Goal: Task Accomplishment & Management: Complete application form

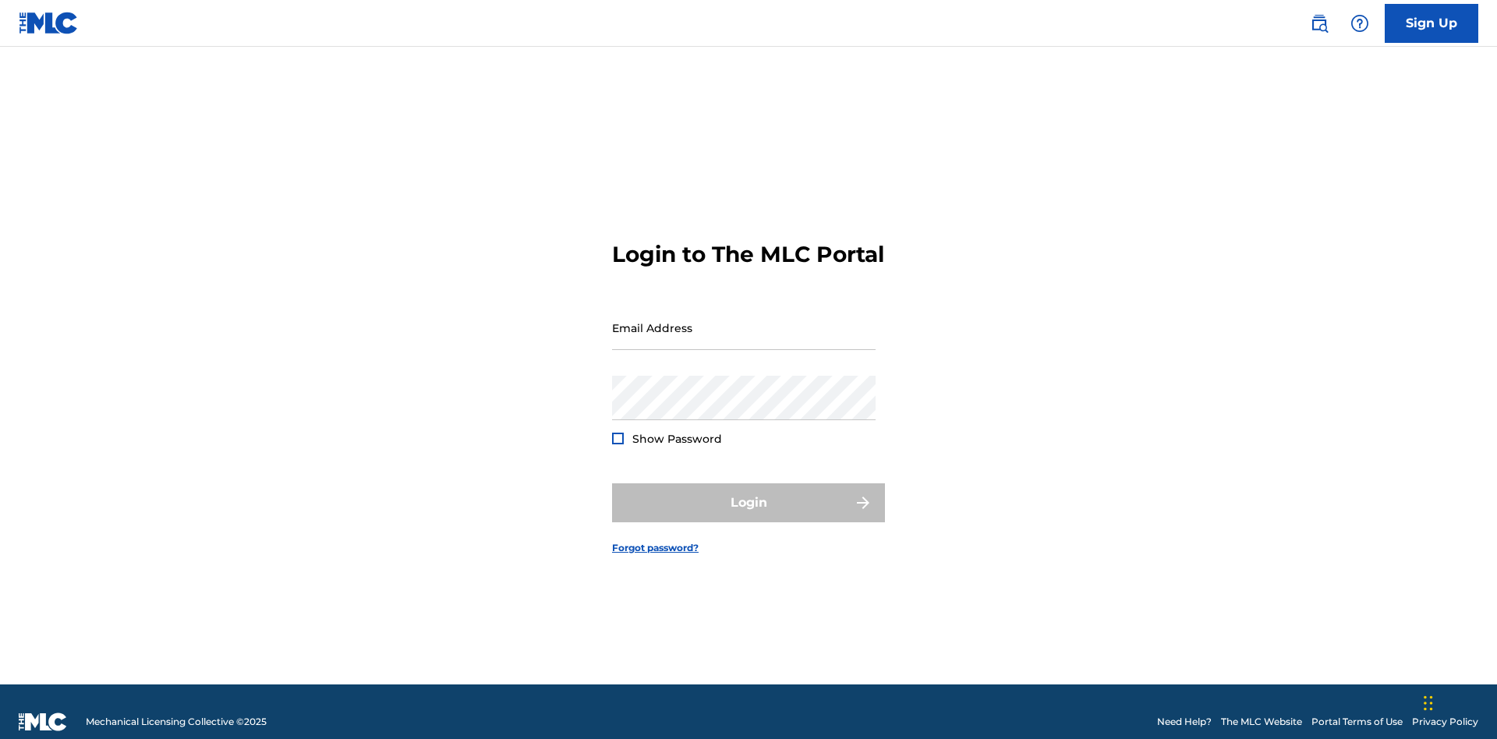
scroll to position [20, 0]
click at [744, 320] on input "Email Address" at bounding box center [743, 328] width 263 height 44
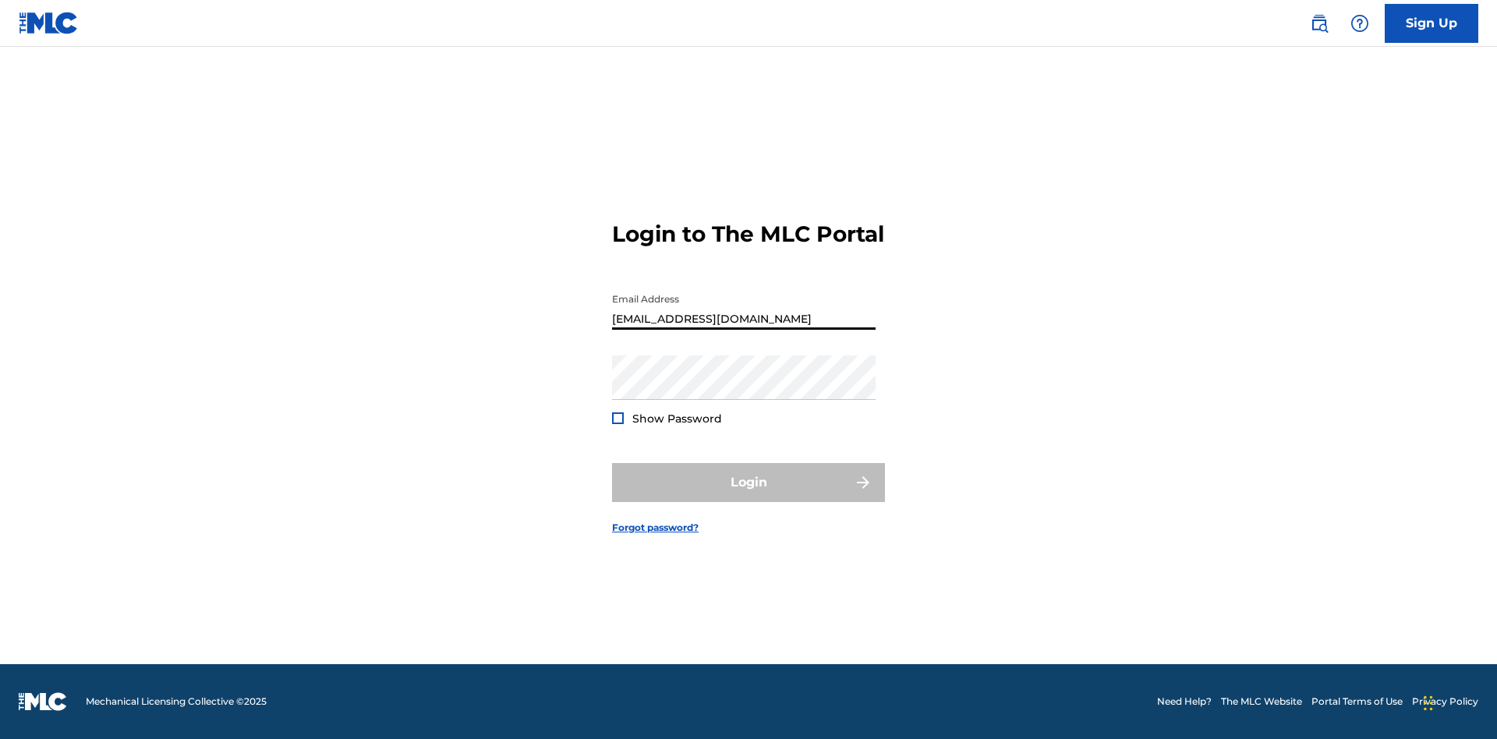
type input "[EMAIL_ADDRESS][DOMAIN_NAME]"
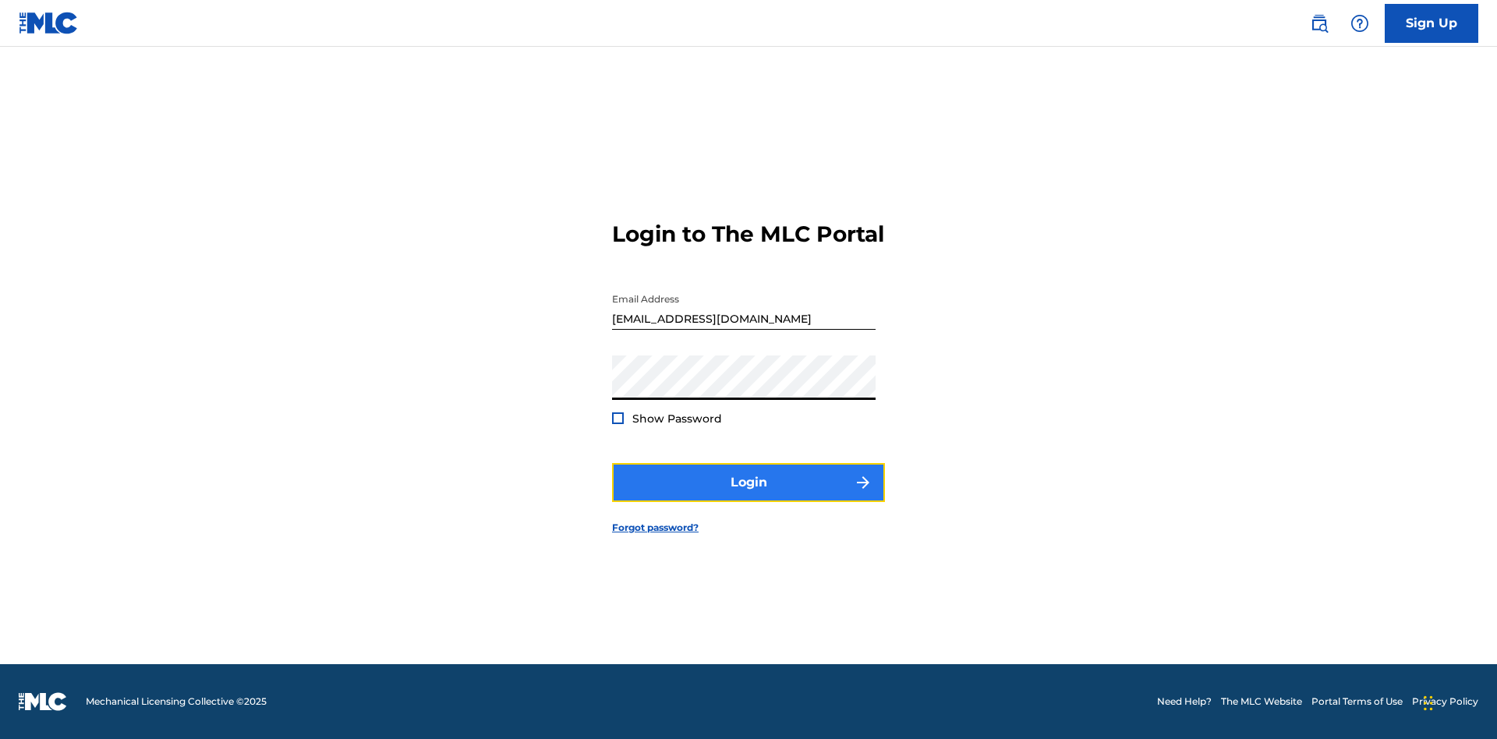
click at [748, 496] on button "Login" at bounding box center [748, 482] width 273 height 39
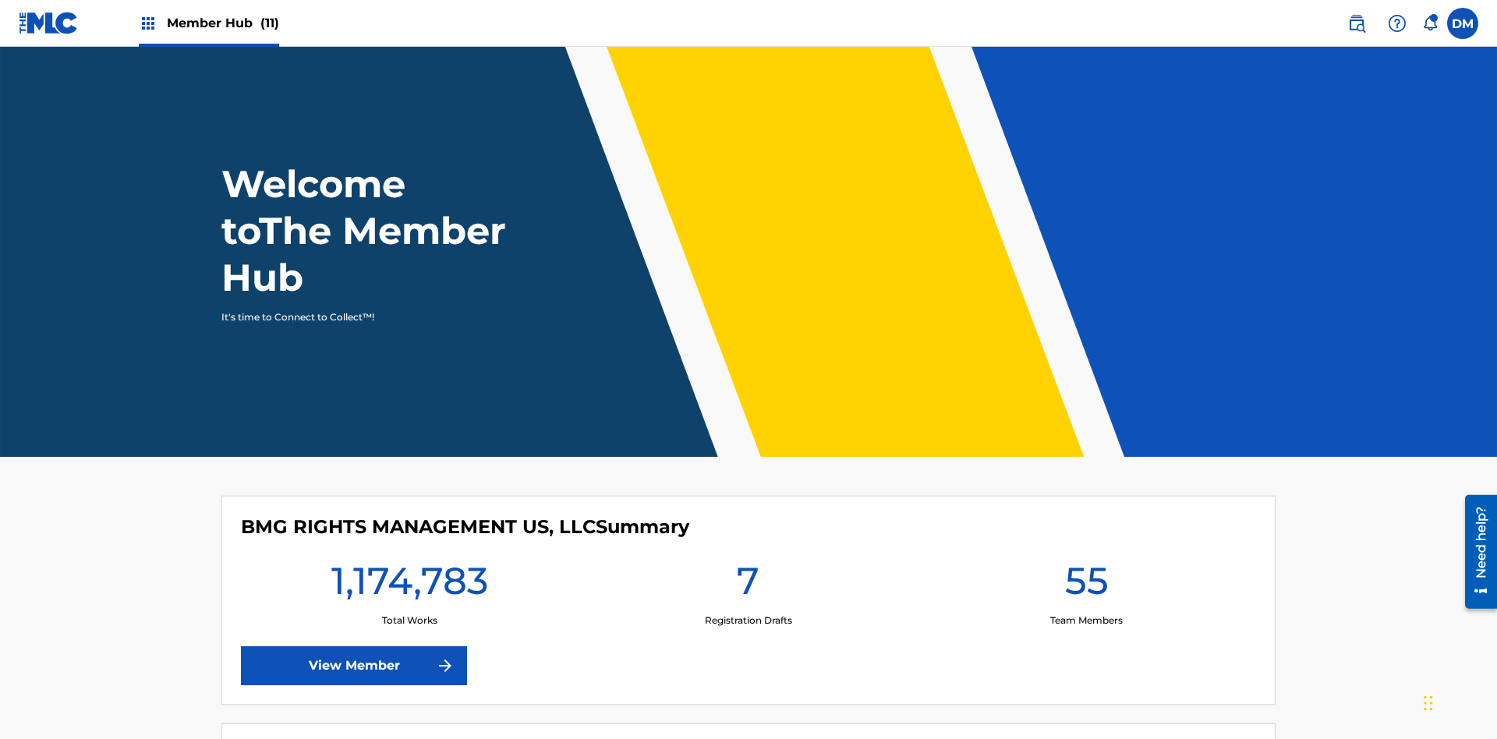
scroll to position [67, 0]
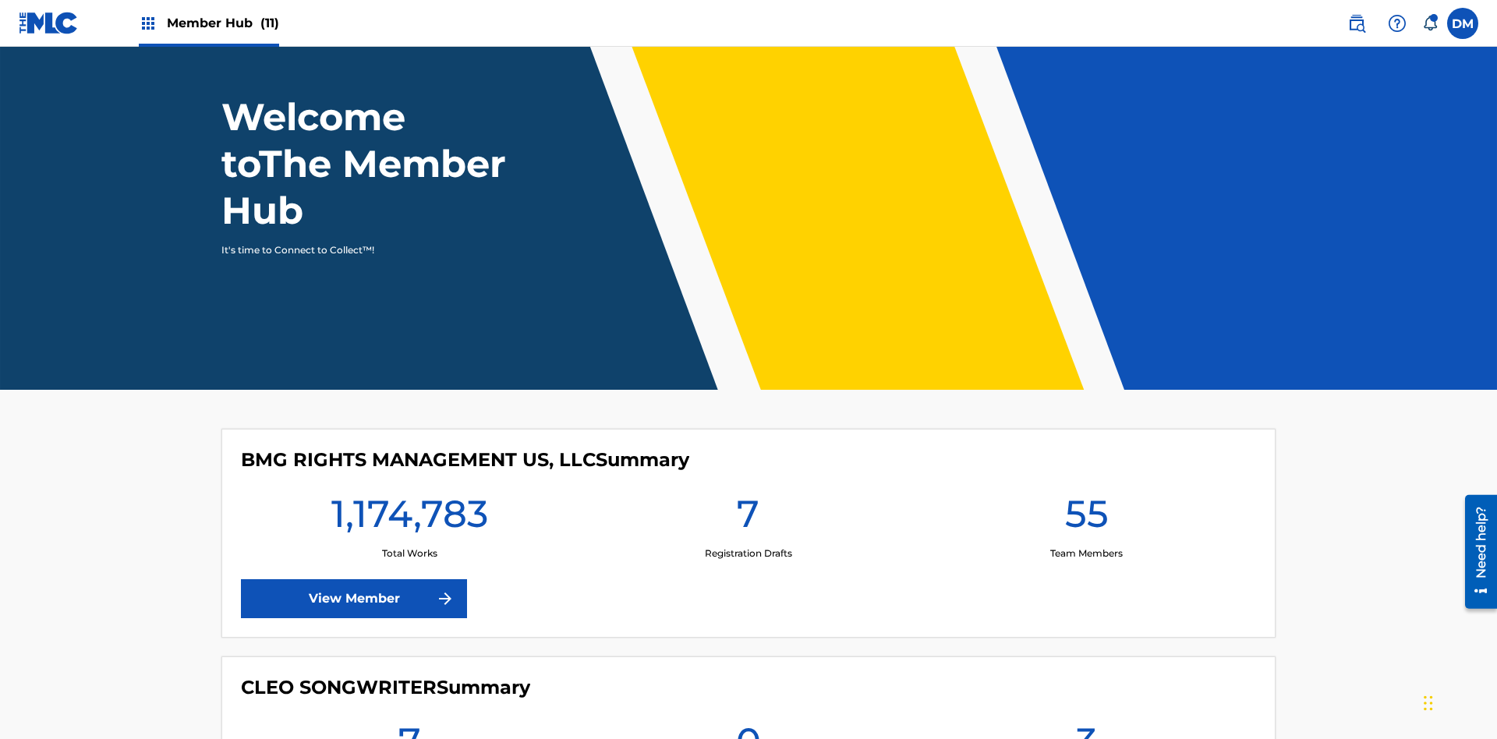
click at [208, 23] on span "Member Hub (11)" at bounding box center [223, 23] width 112 height 18
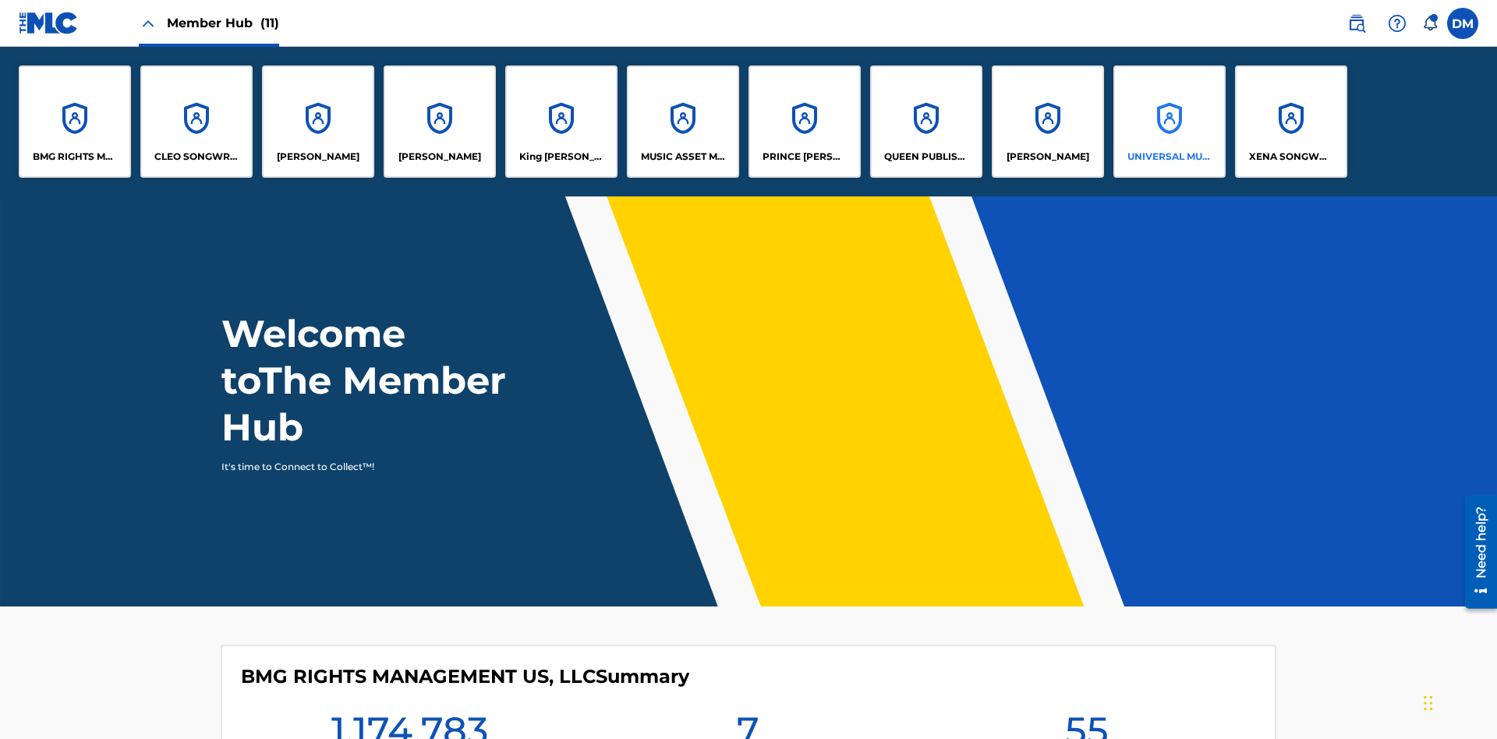
click at [1168, 157] on p "UNIVERSAL MUSIC PUB GROUP" at bounding box center [1169, 157] width 85 height 14
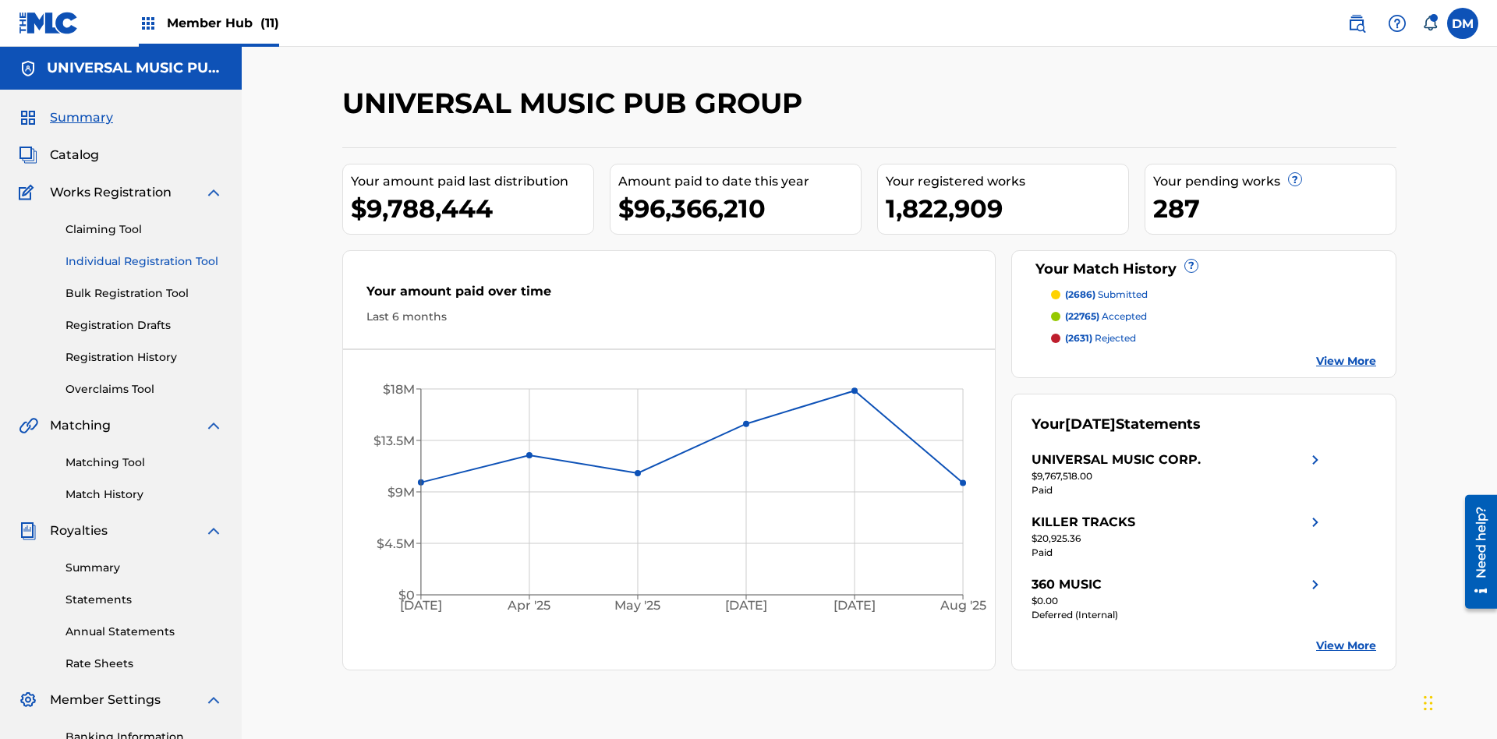
click at [144, 253] on link "Individual Registration Tool" at bounding box center [143, 261] width 157 height 16
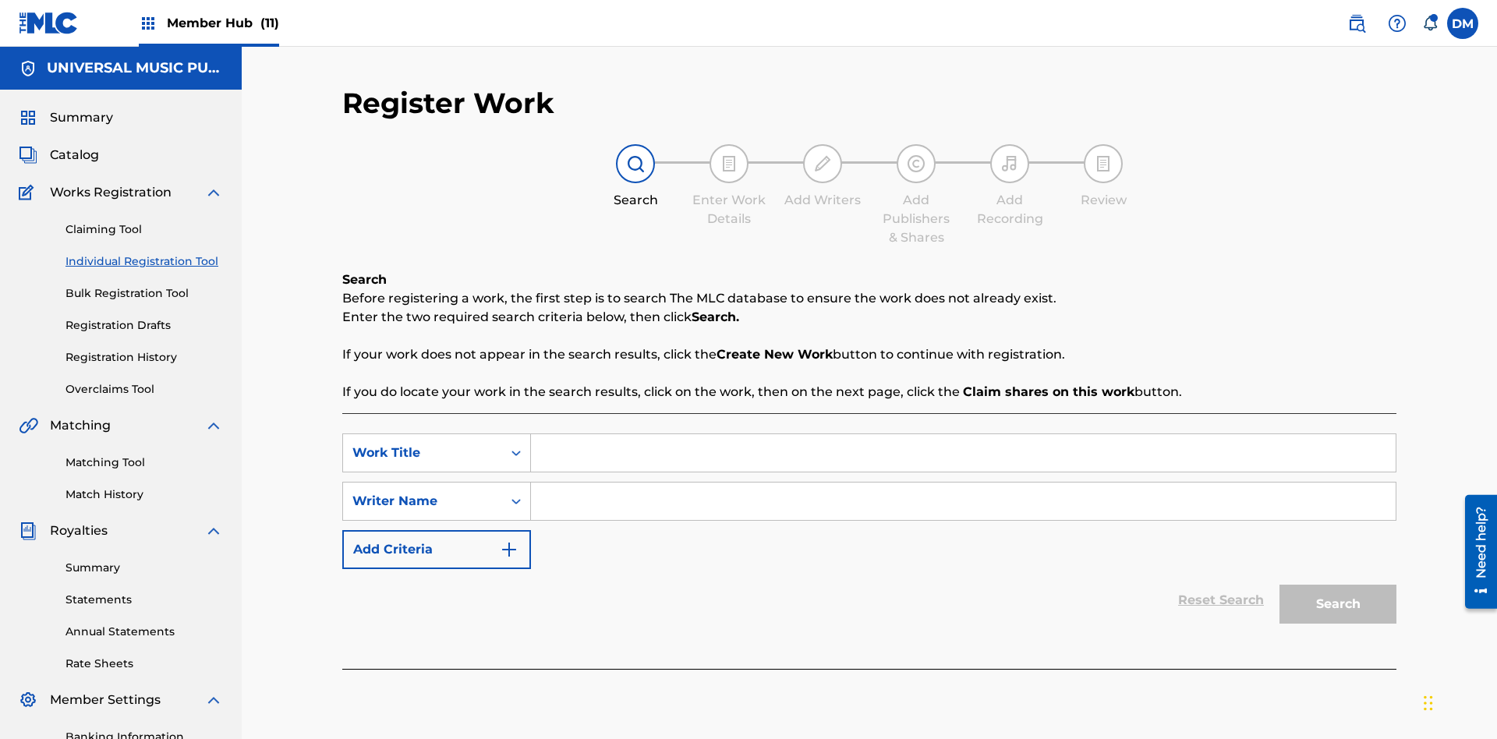
click at [963, 434] on input "Search Form" at bounding box center [963, 452] width 864 height 37
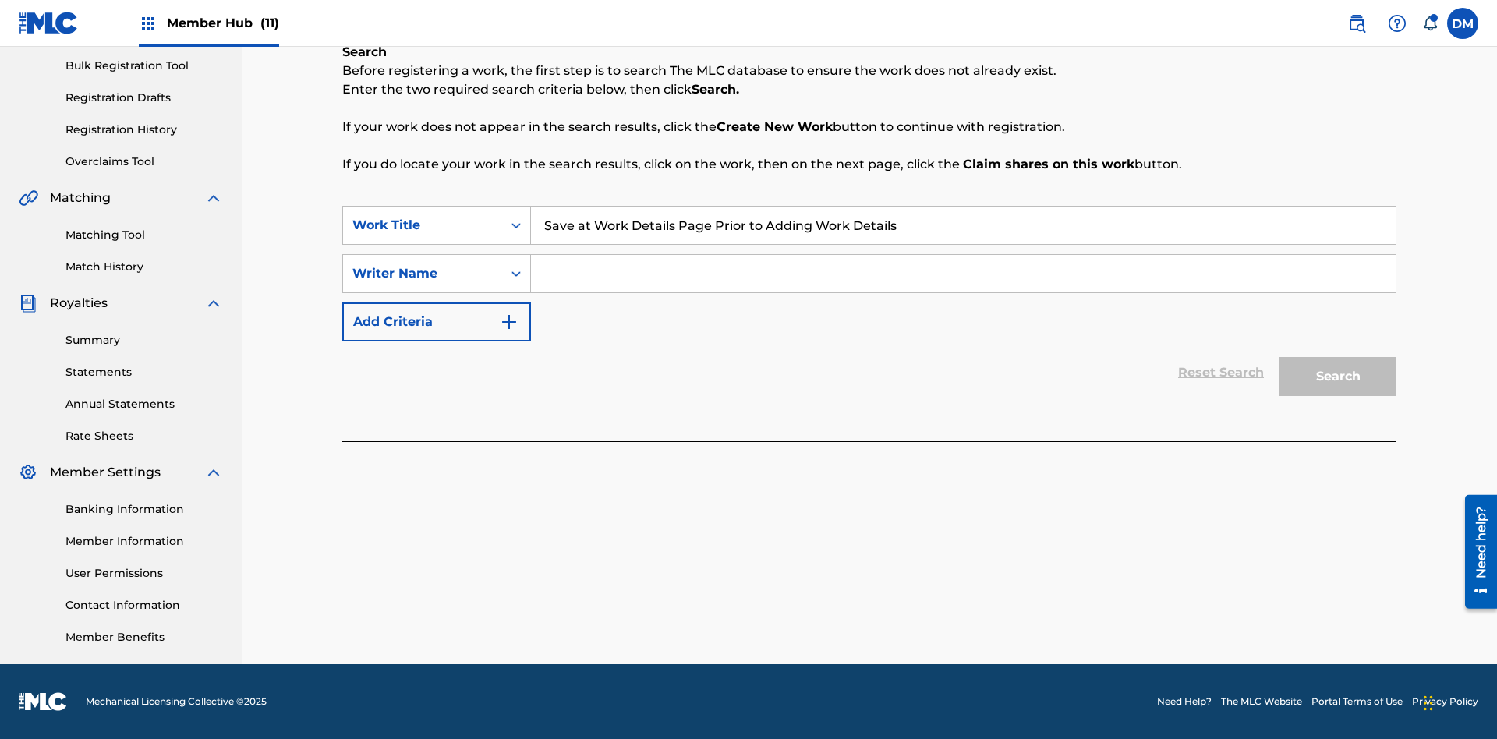
type input "Save at Work Details Page Prior to Adding Work Details"
click at [963, 274] on input "Search Form" at bounding box center [963, 273] width 864 height 37
type input "QWERTYUIOP"
click at [1338, 376] on button "Search" at bounding box center [1337, 376] width 117 height 39
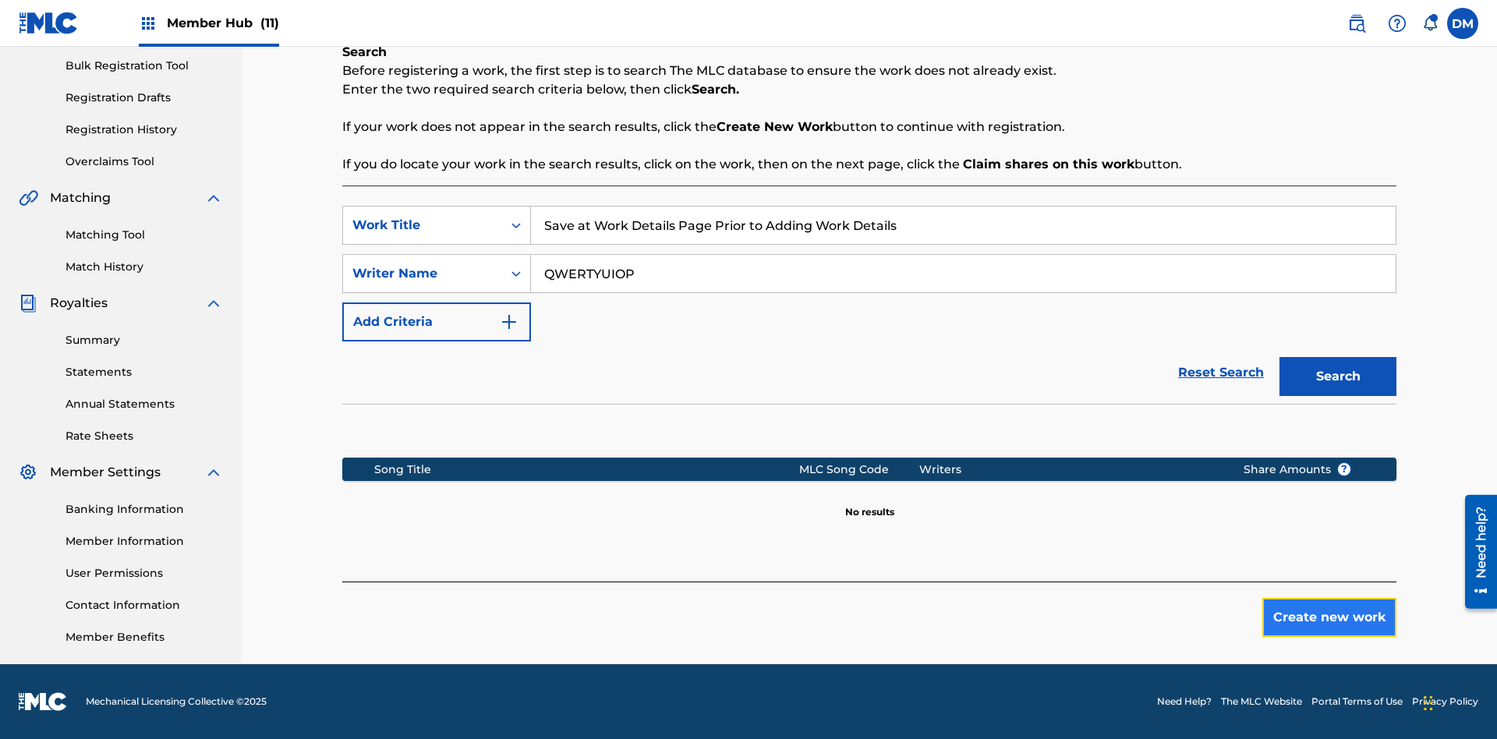
click at [1329, 617] on button "Create new work" at bounding box center [1329, 617] width 134 height 39
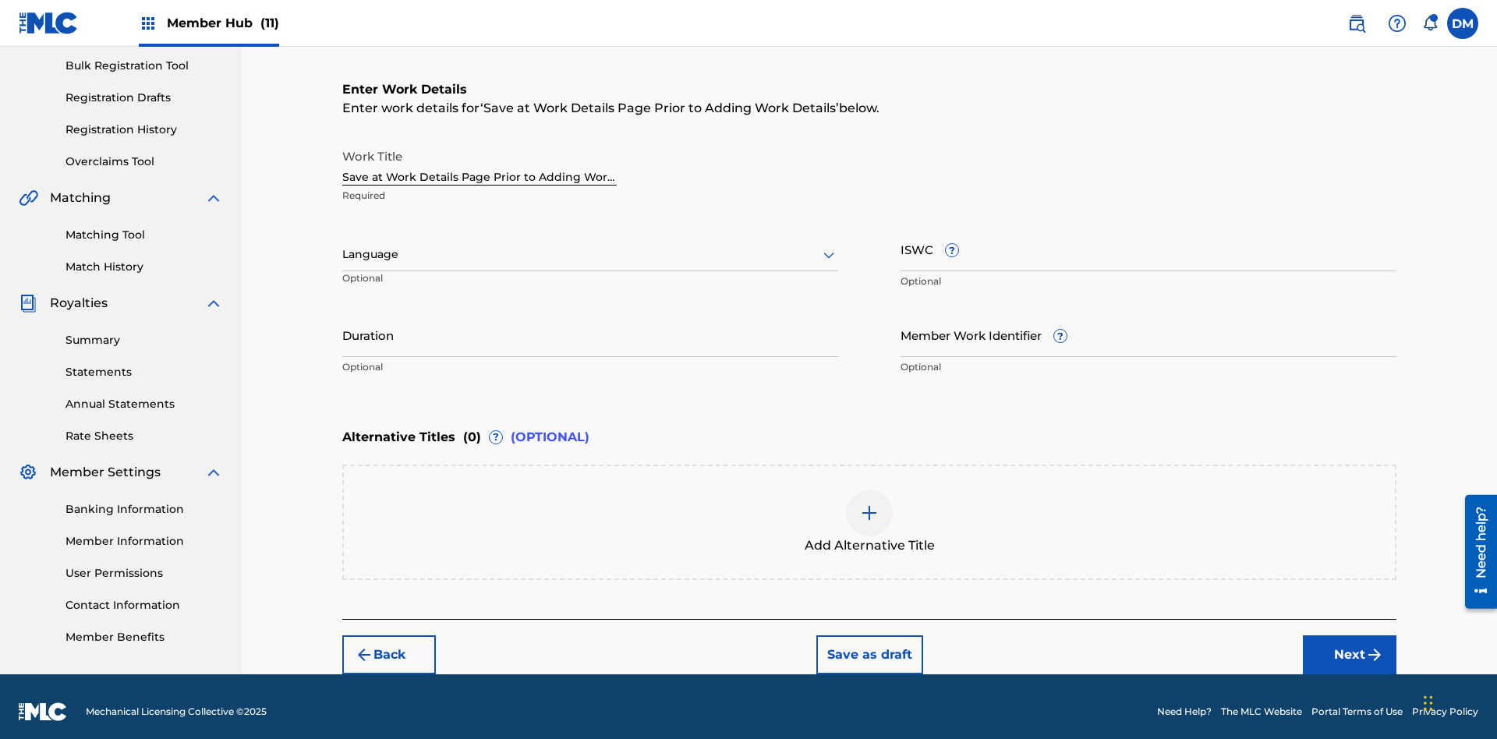
scroll to position [238, 0]
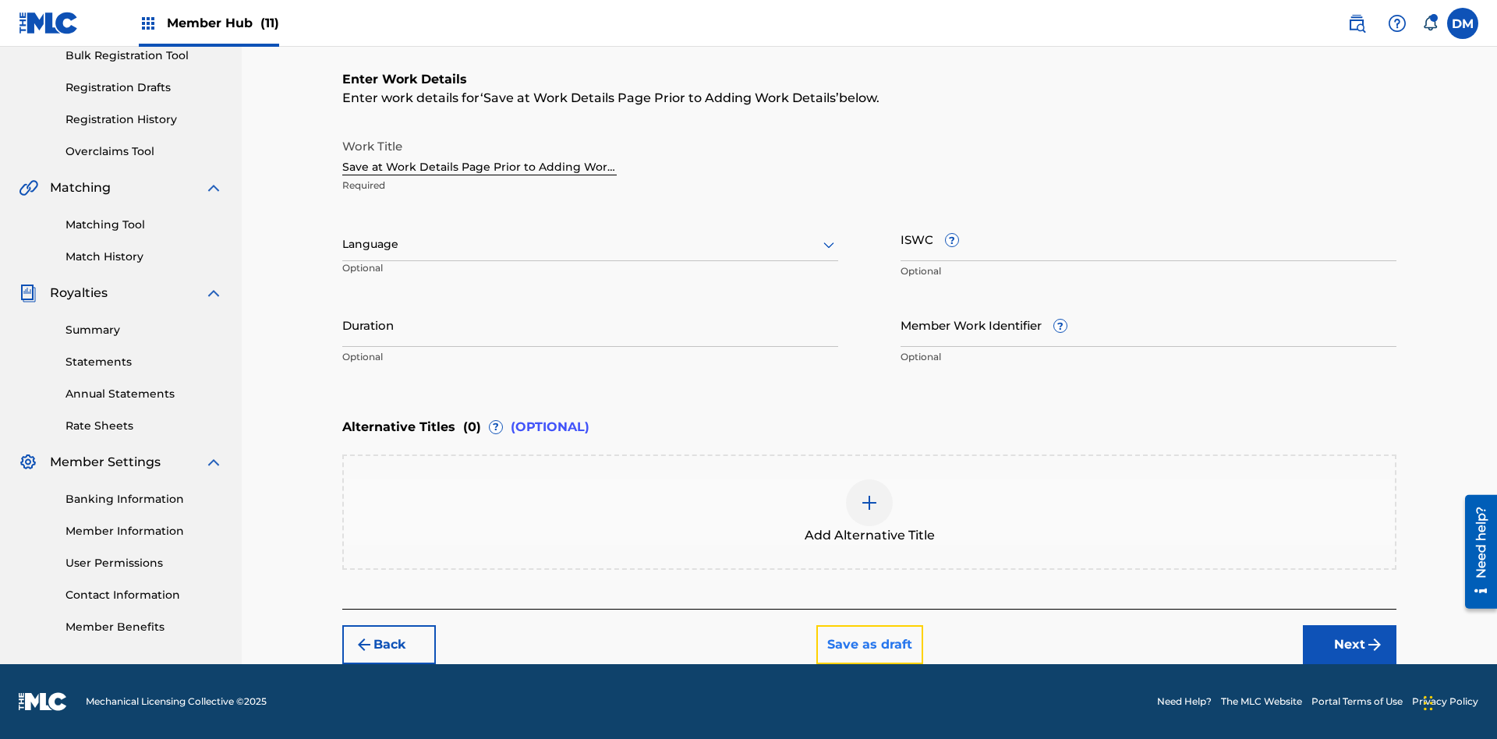
click at [868, 644] on button "Save as draft" at bounding box center [869, 644] width 107 height 39
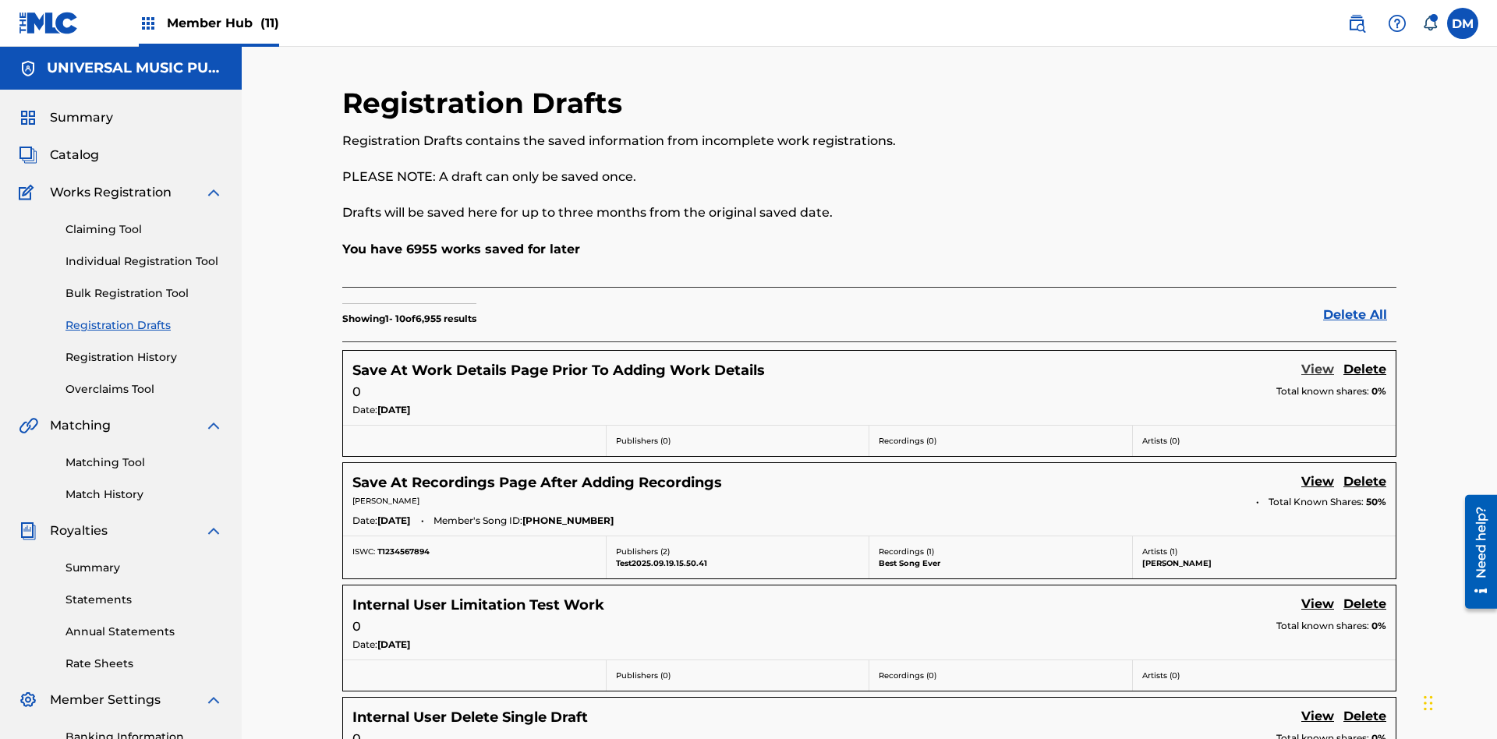
click at [1317, 360] on link "View" at bounding box center [1317, 370] width 33 height 21
